Goal: Browse casually: Explore the website without a specific task or goal

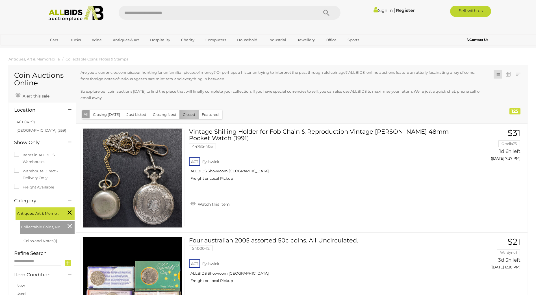
click at [190, 113] on button "Closed" at bounding box center [188, 114] width 19 height 9
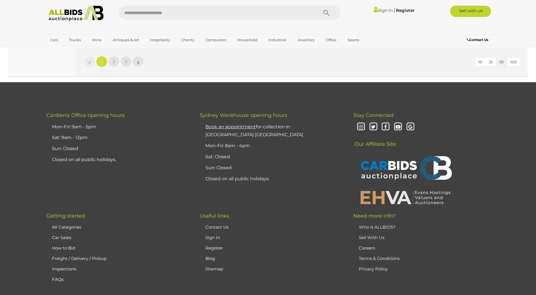
scroll to position [5513, 0]
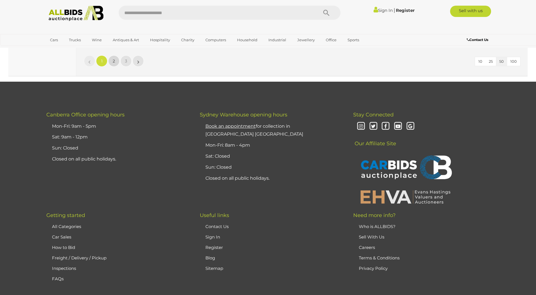
click at [113, 59] on span "2" at bounding box center [114, 60] width 2 height 5
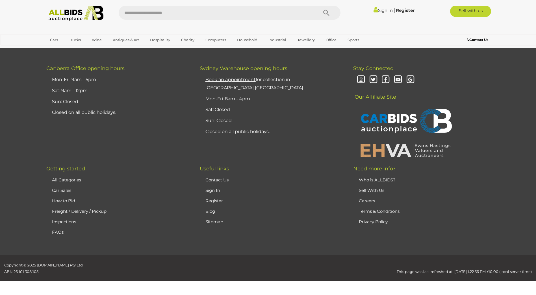
scroll to position [67, 0]
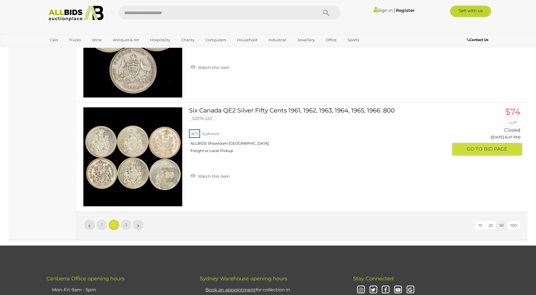
scroll to position [5354, 0]
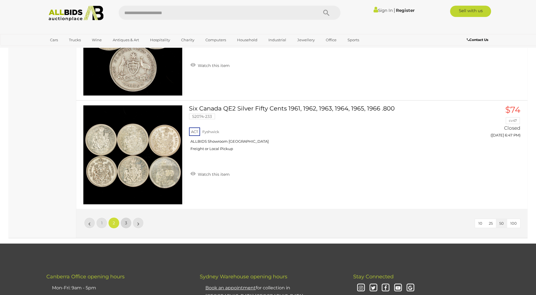
click at [127, 219] on link "3" at bounding box center [125, 222] width 11 height 11
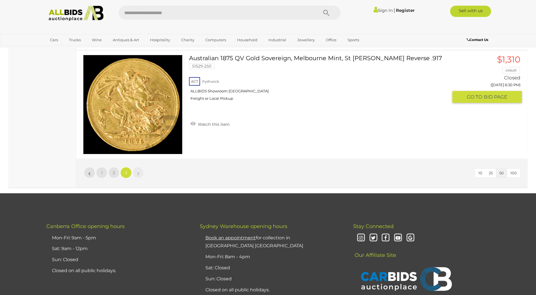
scroll to position [1829, 0]
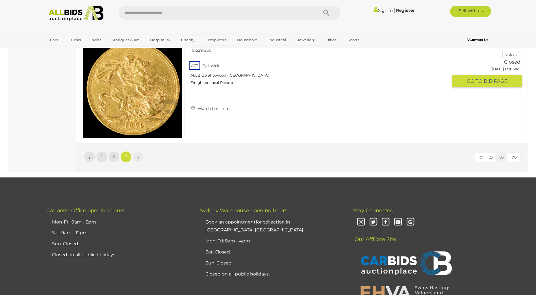
click at [430, 89] on div "ACT [GEOGRAPHIC_DATA] ALLBIDS Showroom Fyshwick Freight or Local Pickup" at bounding box center [318, 74] width 259 height 29
